Goal: Task Accomplishment & Management: Manage account settings

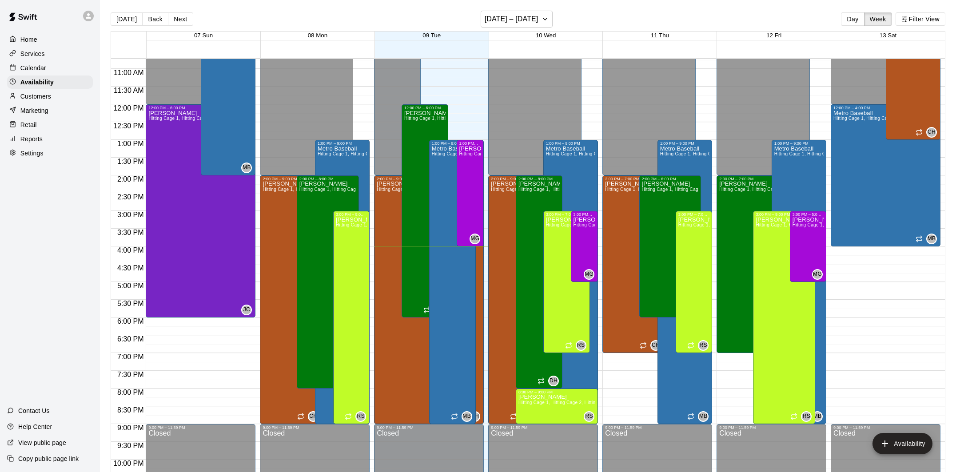
scroll to position [376, 0]
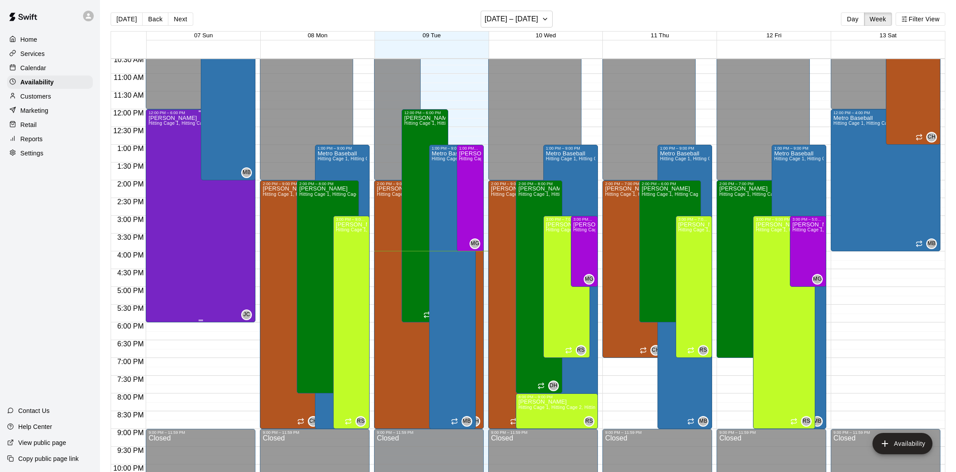
click at [178, 192] on div "[PERSON_NAME] Hitting Cage 1, Hitting Cage 2, Hitting Cage 3, Hitting Cage 4, H…" at bounding box center [200, 351] width 104 height 472
click at [158, 148] on icon "delete" at bounding box center [158, 146] width 6 height 8
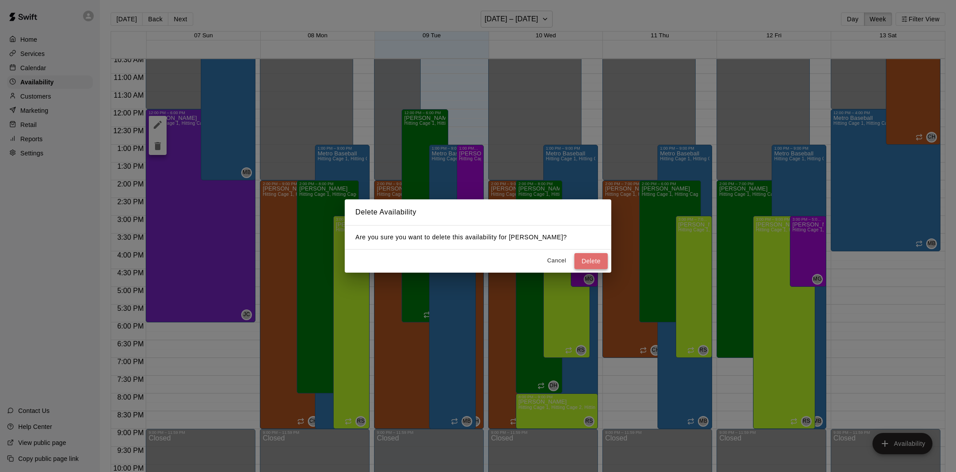
click at [588, 260] on button "Delete" at bounding box center [591, 261] width 33 height 16
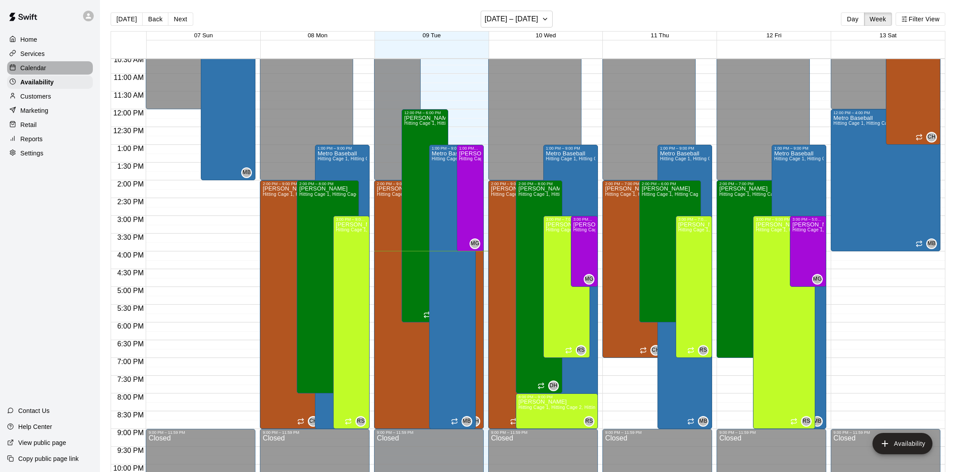
click at [43, 70] on p "Calendar" at bounding box center [33, 68] width 26 height 9
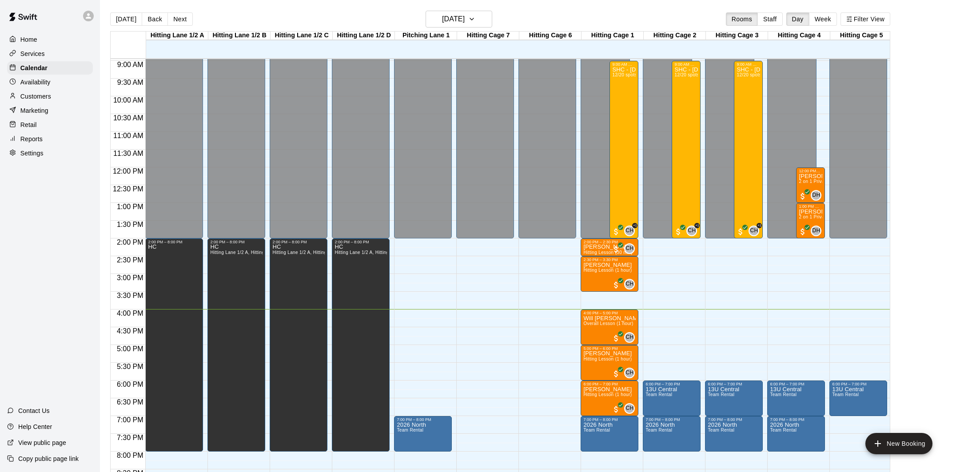
scroll to position [304, 0]
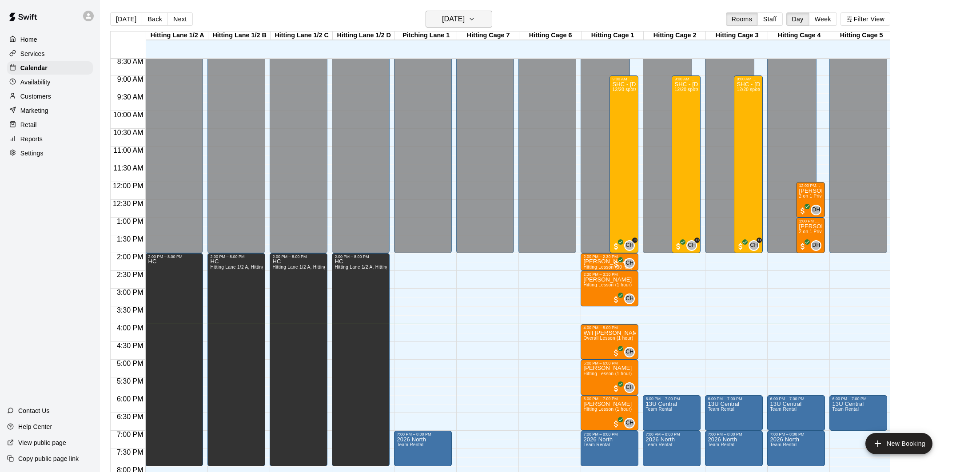
click at [451, 18] on h6 "[DATE]" at bounding box center [453, 19] width 23 height 12
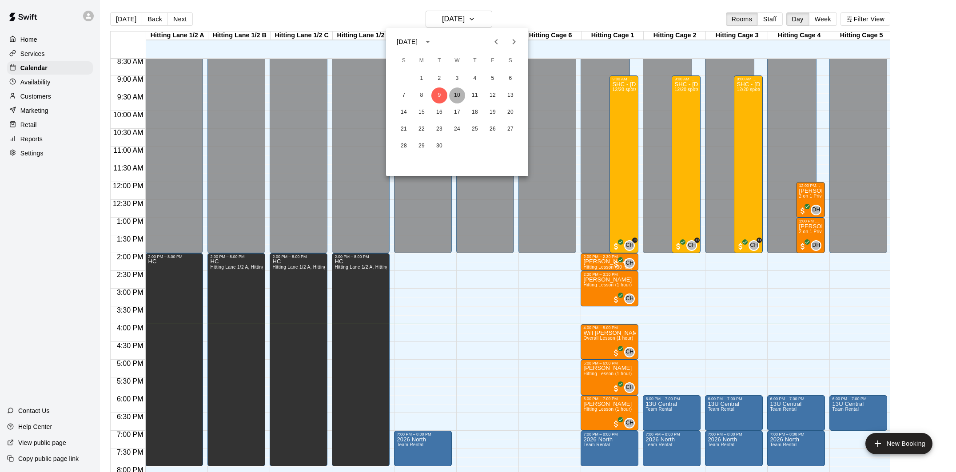
click at [456, 96] on button "10" at bounding box center [457, 96] width 16 height 16
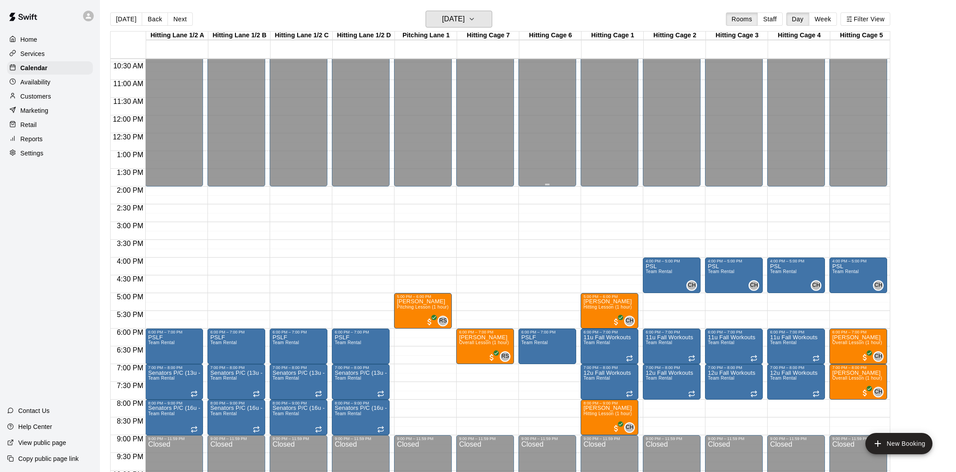
scroll to position [413, 0]
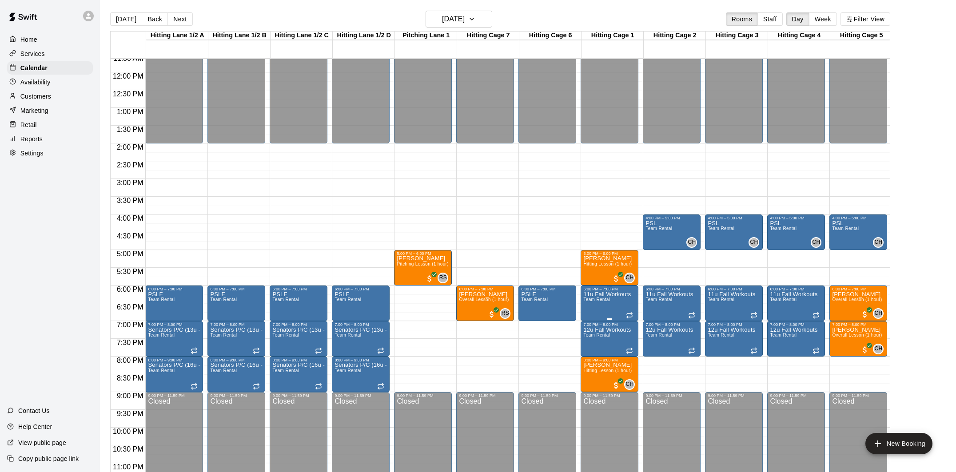
click at [608, 302] on span "Team Rental" at bounding box center [597, 299] width 27 height 5
click at [593, 329] on img "edit" at bounding box center [593, 328] width 10 height 10
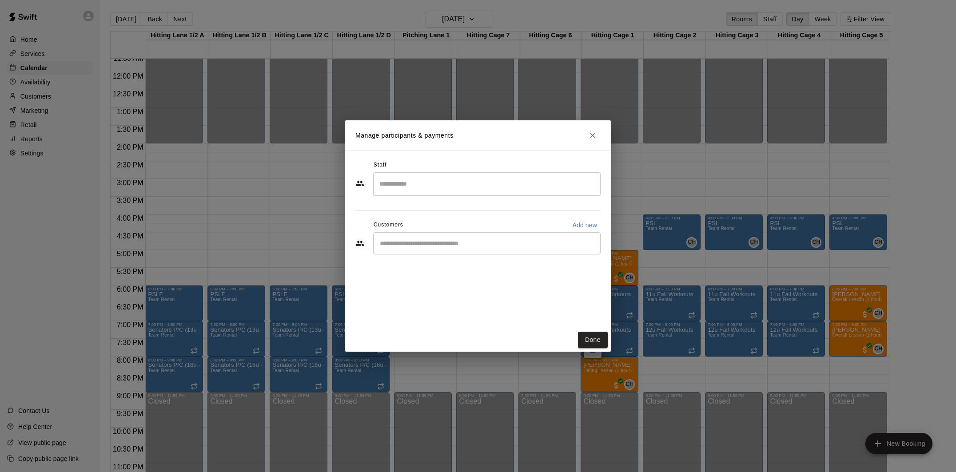
click at [455, 192] on input "Search staff" at bounding box center [487, 184] width 220 height 16
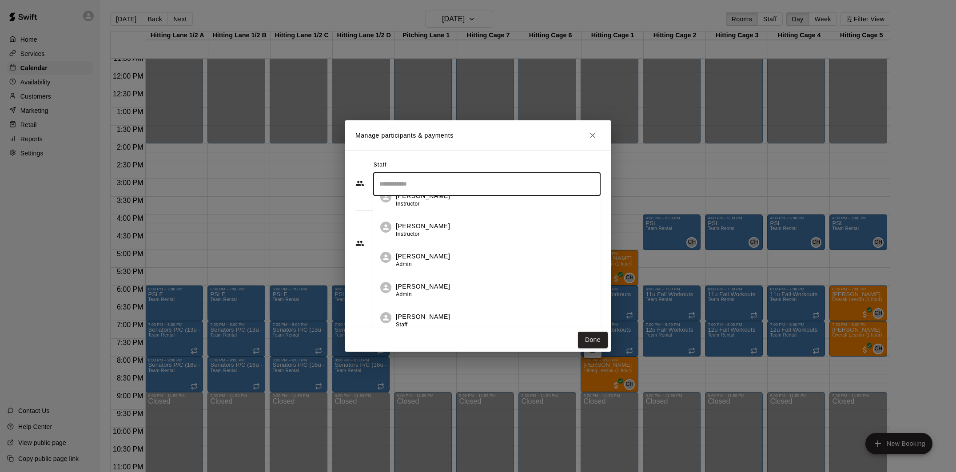
scroll to position [0, 0]
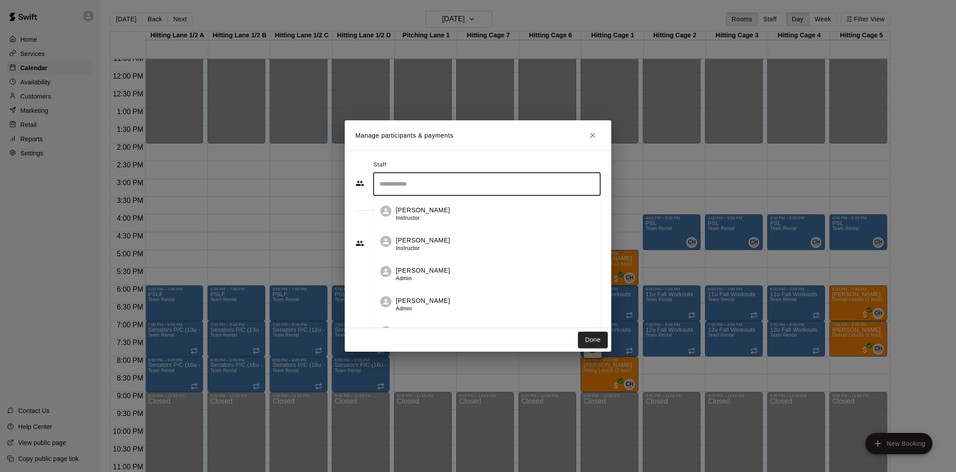
click at [450, 208] on div "[PERSON_NAME] Instructor" at bounding box center [495, 214] width 198 height 17
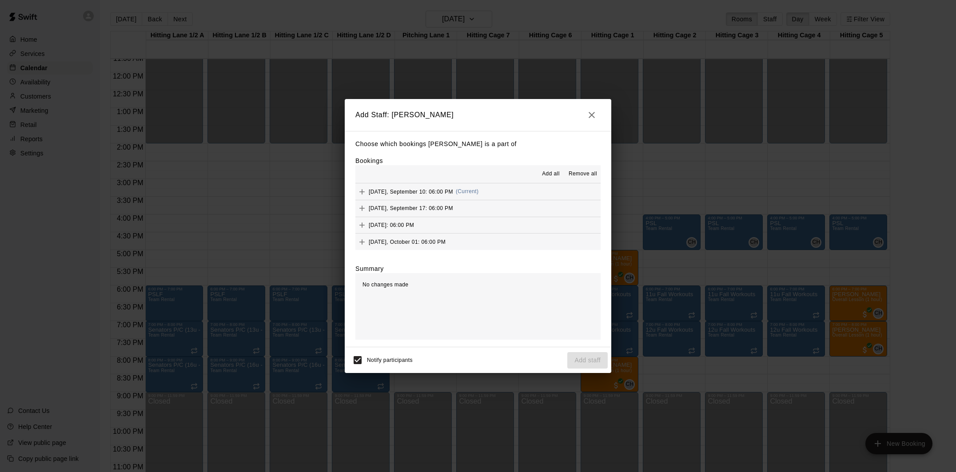
click at [589, 114] on icon "button" at bounding box center [592, 115] width 11 height 11
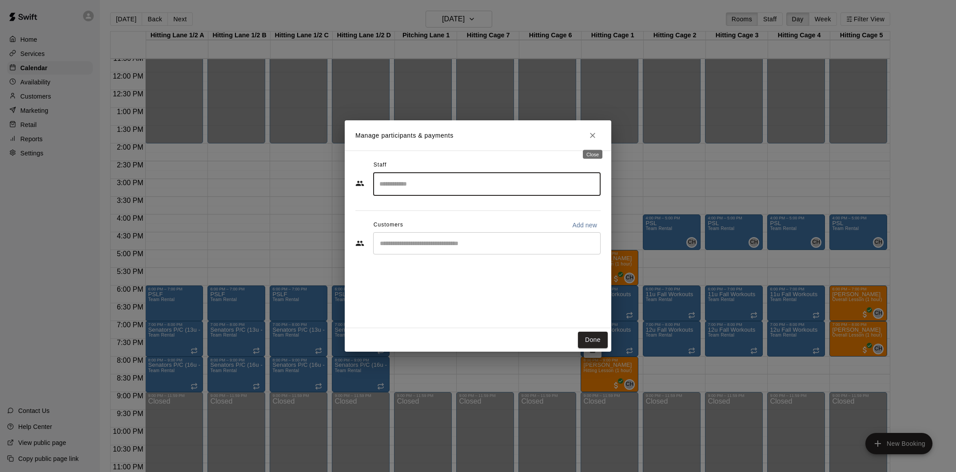
click at [591, 135] on icon "Close" at bounding box center [592, 135] width 9 height 9
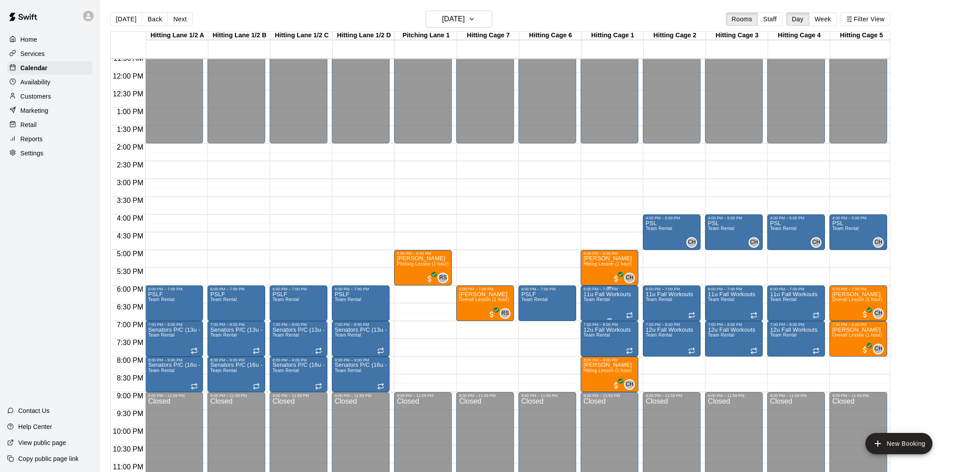
click at [593, 318] on img "edit" at bounding box center [593, 322] width 10 height 10
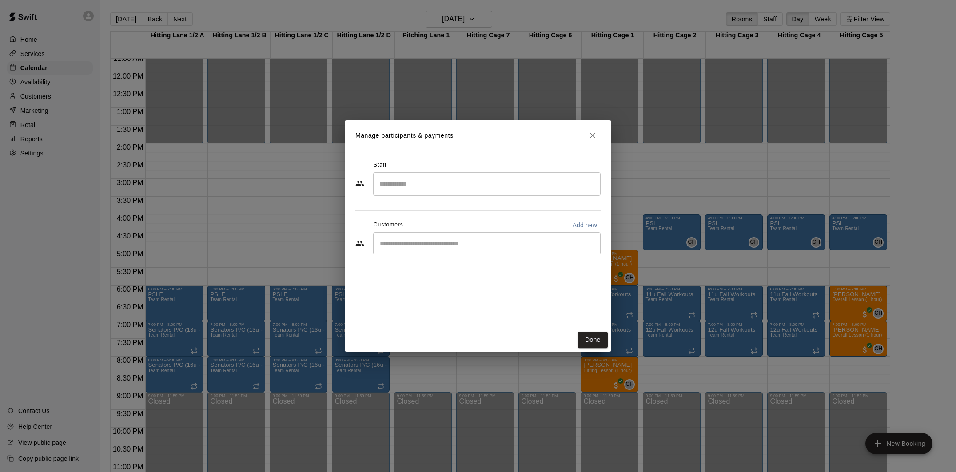
click at [482, 189] on input "Search staff" at bounding box center [487, 184] width 220 height 16
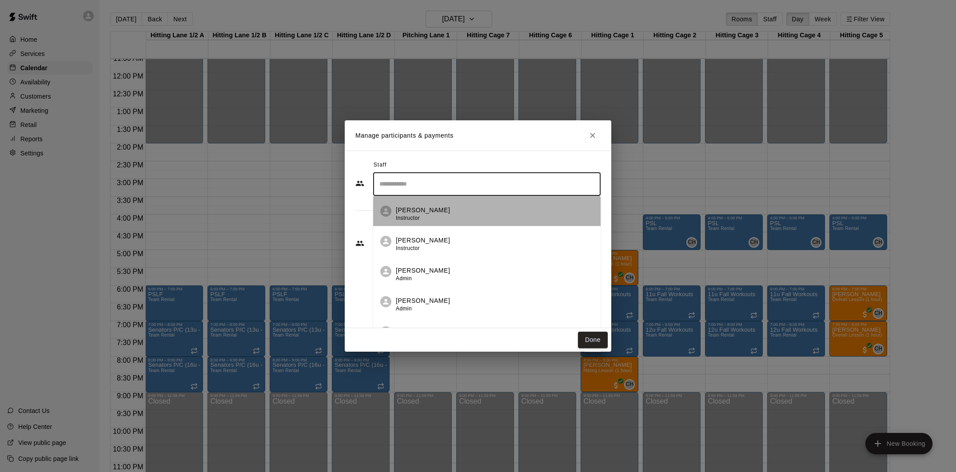
click at [463, 215] on div "[PERSON_NAME] Instructor" at bounding box center [495, 214] width 198 height 17
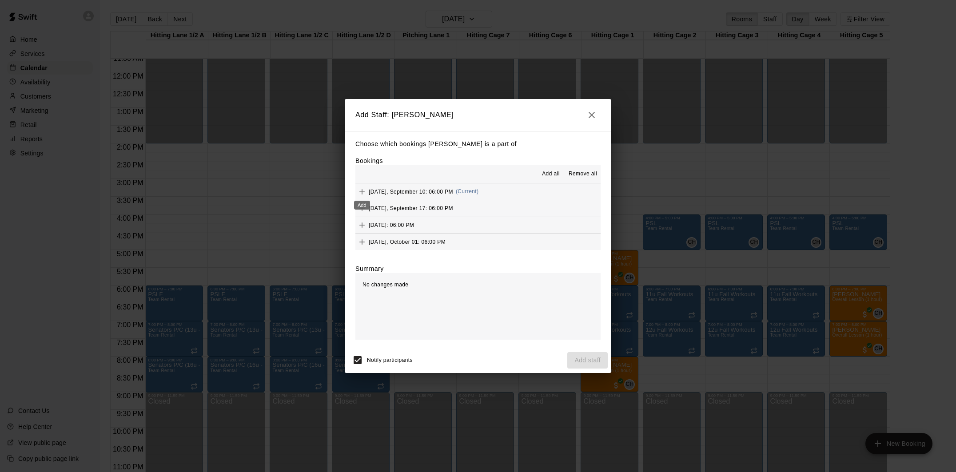
click at [362, 191] on icon "Add" at bounding box center [362, 191] width 5 height 5
click at [588, 359] on button "Add staff" at bounding box center [588, 360] width 40 height 16
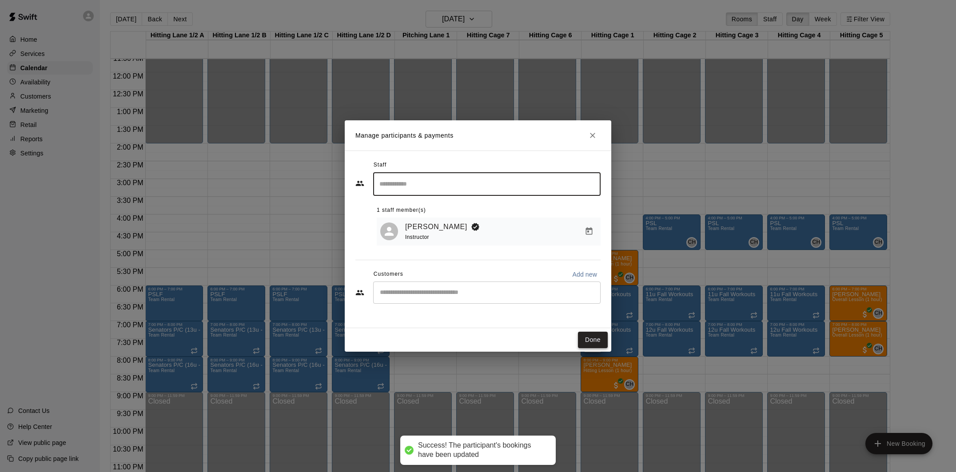
click at [587, 340] on button "Done" at bounding box center [593, 340] width 30 height 16
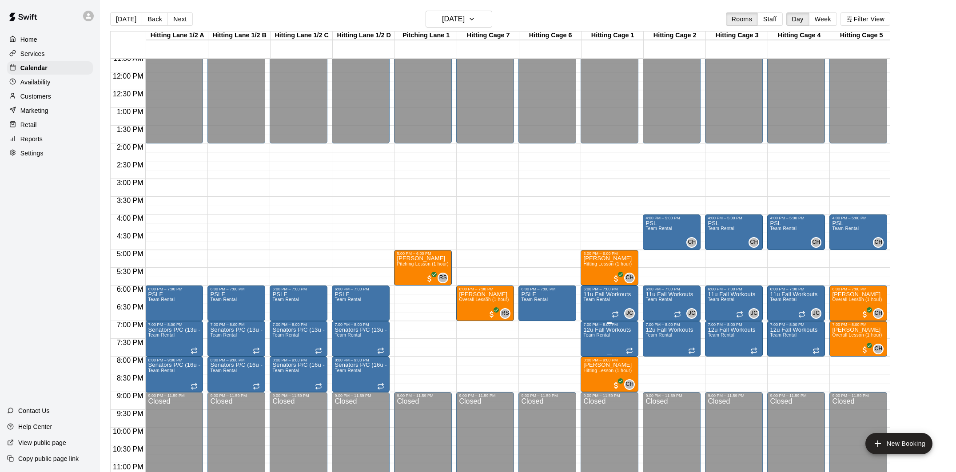
click at [607, 336] on span "Team Rental" at bounding box center [597, 335] width 27 height 5
click at [591, 364] on img "edit" at bounding box center [593, 364] width 10 height 10
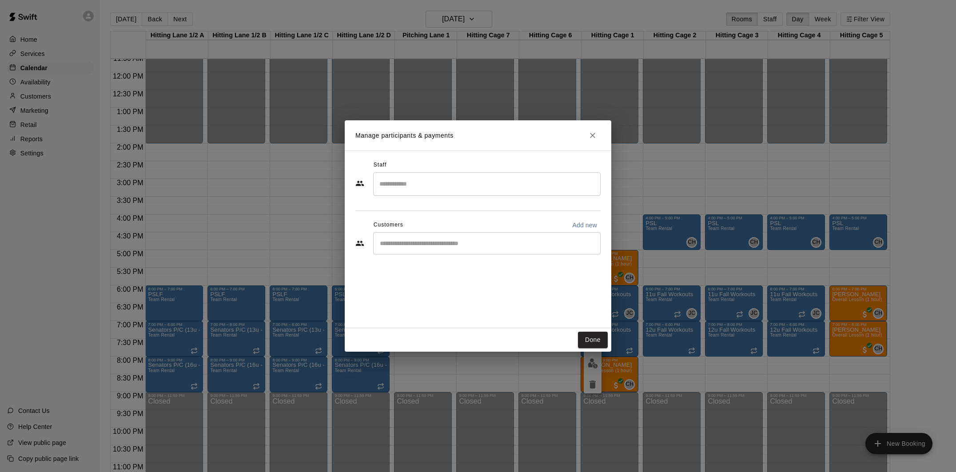
click at [454, 194] on div "​" at bounding box center [487, 184] width 228 height 24
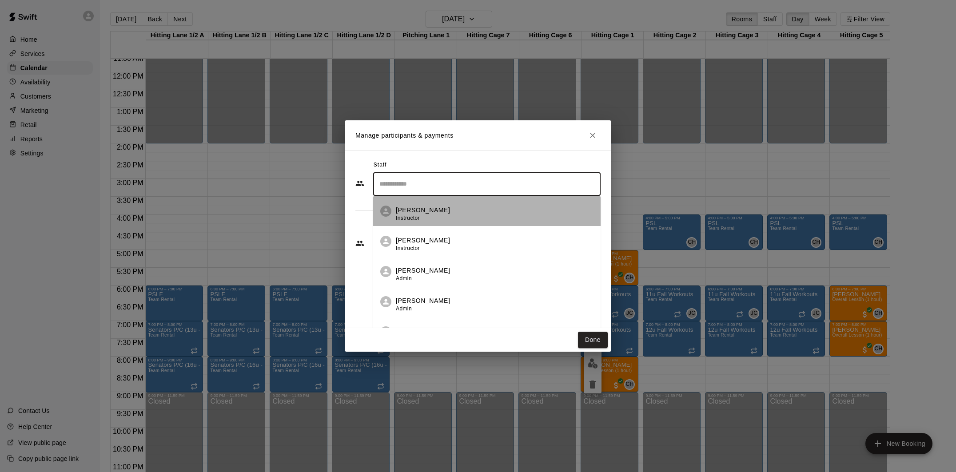
click at [468, 217] on div "[PERSON_NAME] Instructor" at bounding box center [495, 214] width 198 height 17
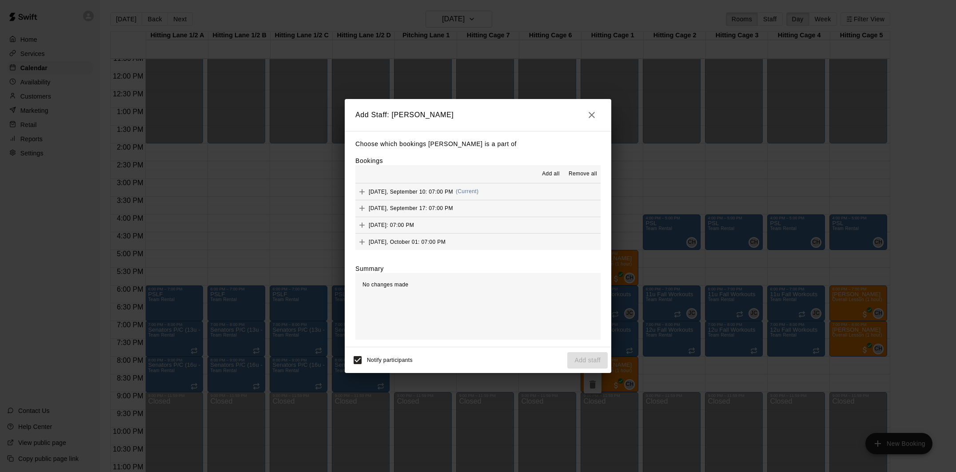
click at [372, 192] on span "[DATE], September 10: 07:00 PM" at bounding box center [411, 191] width 84 height 6
click at [587, 356] on button "Add staff" at bounding box center [588, 360] width 40 height 16
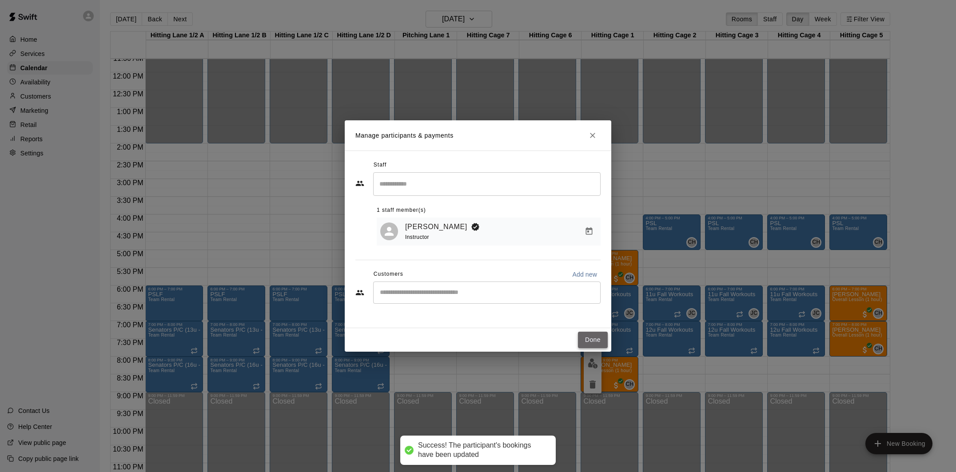
click at [590, 340] on button "Done" at bounding box center [593, 340] width 30 height 16
